Goal: Information Seeking & Learning: Learn about a topic

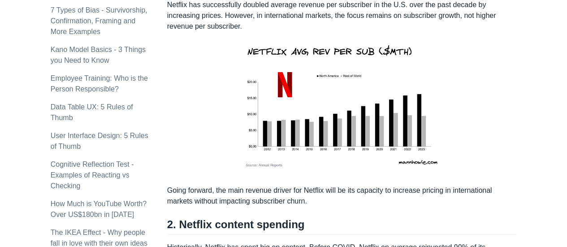
scroll to position [737, 0]
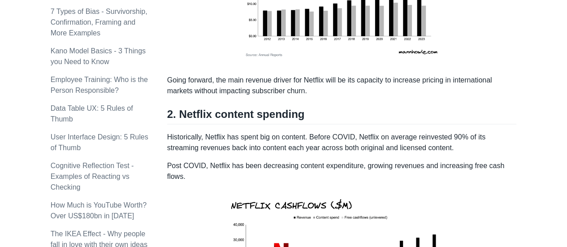
drag, startPoint x: 321, startPoint y: 127, endPoint x: 286, endPoint y: 110, distance: 38.7
click at [286, 110] on h2 "2. Netflix content spending" at bounding box center [341, 115] width 349 height 17
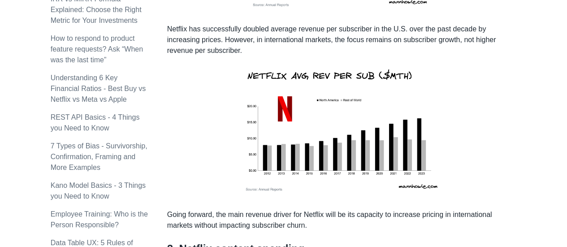
scroll to position [468, 0]
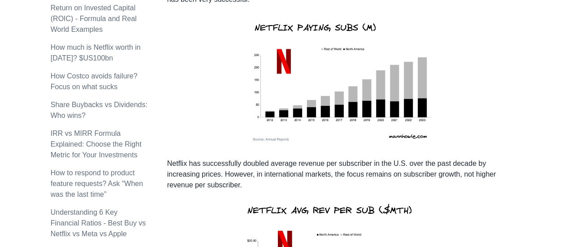
click at [359, 98] on img at bounding box center [341, 81] width 202 height 139
drag, startPoint x: 224, startPoint y: 35, endPoint x: 223, endPoint y: 42, distance: 6.4
click at [272, 69] on p at bounding box center [341, 81] width 349 height 139
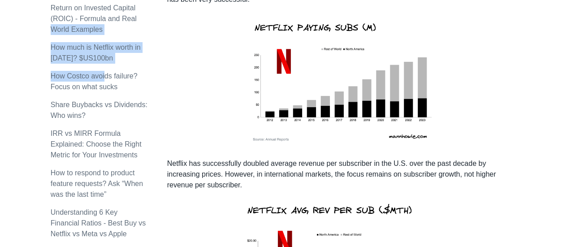
drag, startPoint x: 40, startPoint y: 14, endPoint x: 133, endPoint y: 52, distance: 100.6
click at [166, 49] on div "Topics product (28) finance (28) management (23) engineering (14) marketing (10…" at bounding box center [109, 218] width 116 height 1245
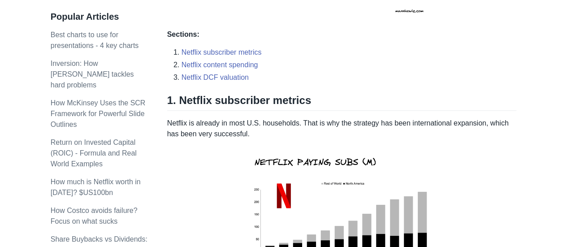
scroll to position [0, 0]
